Goal: Information Seeking & Learning: Learn about a topic

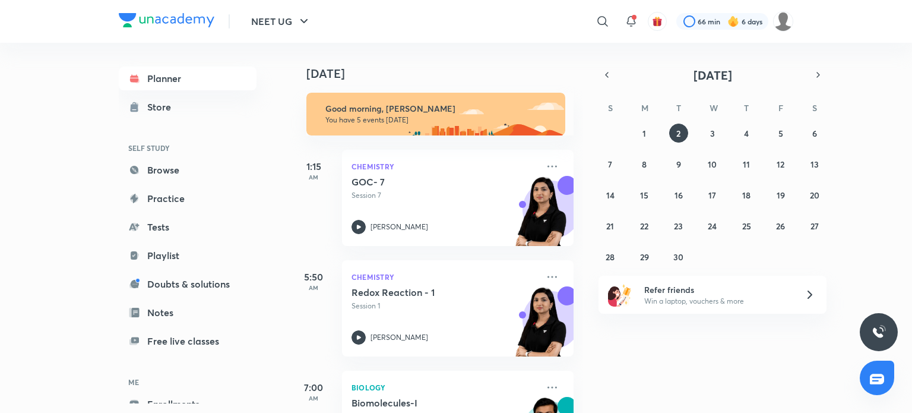
click at [613, 20] on div at bounding box center [603, 21] width 24 height 24
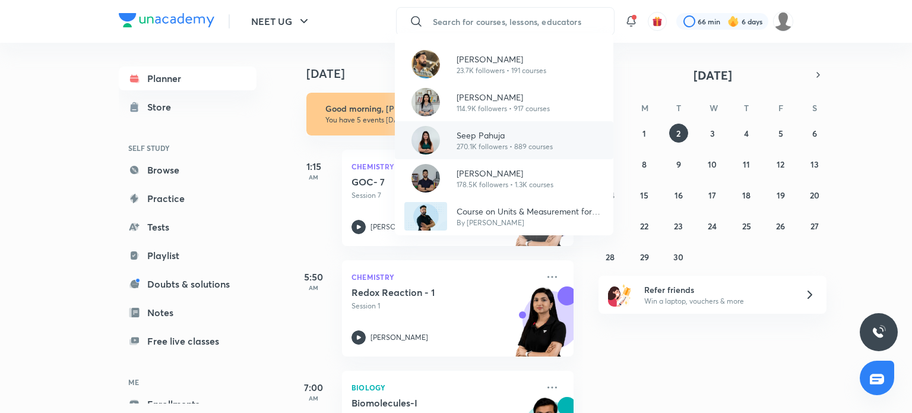
click at [524, 129] on p "Seep Pahuja" at bounding box center [505, 135] width 96 height 12
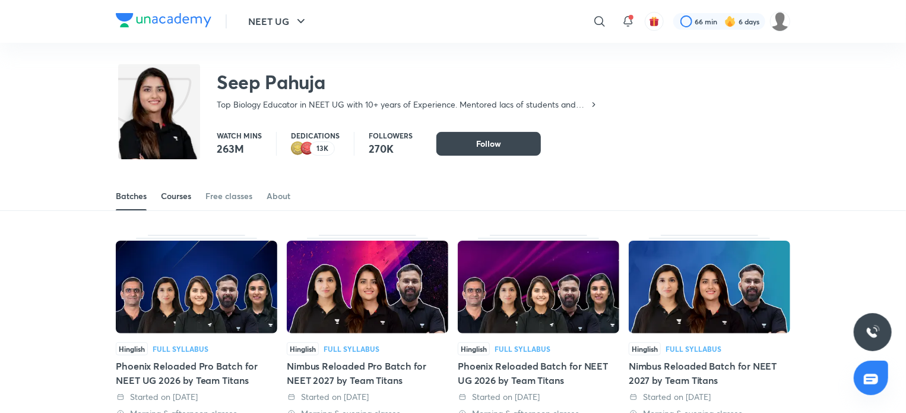
click at [179, 189] on link "Courses" at bounding box center [176, 196] width 30 height 28
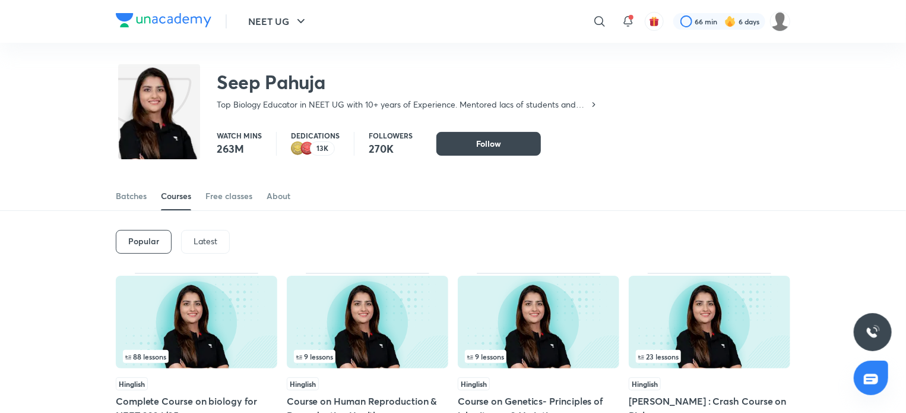
click at [215, 240] on p "Latest" at bounding box center [206, 240] width 24 height 9
click at [169, 314] on img at bounding box center [196, 321] width 161 height 93
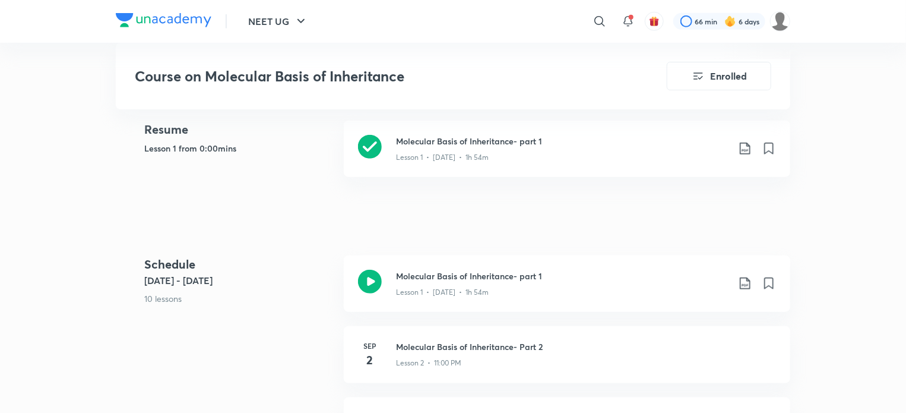
scroll to position [475, 0]
click at [369, 282] on icon at bounding box center [370, 283] width 24 height 24
